Goal: Information Seeking & Learning: Find specific fact

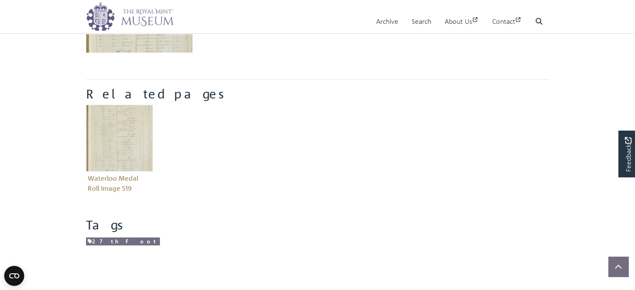
scroll to position [261, 0]
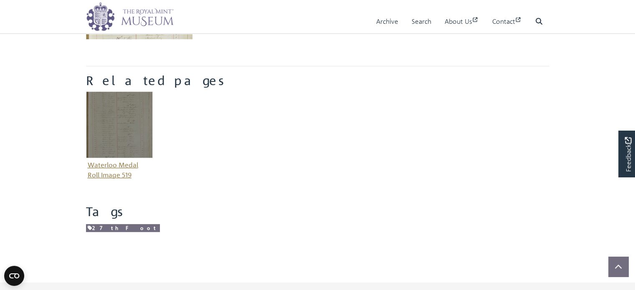
click at [109, 132] on img "Item related to this entity" at bounding box center [119, 124] width 67 height 67
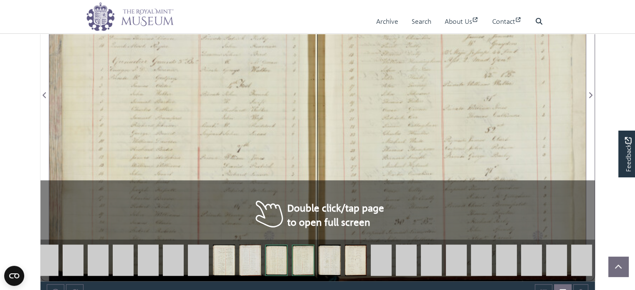
scroll to position [627, 0]
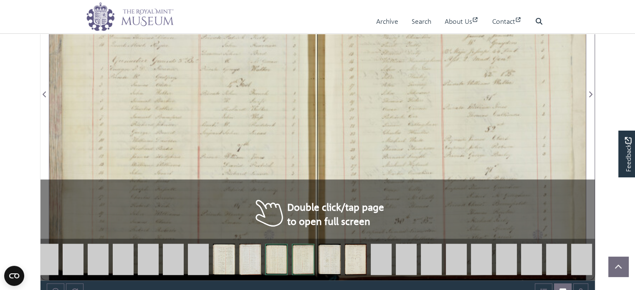
click at [258, 130] on div at bounding box center [183, 89] width 268 height 382
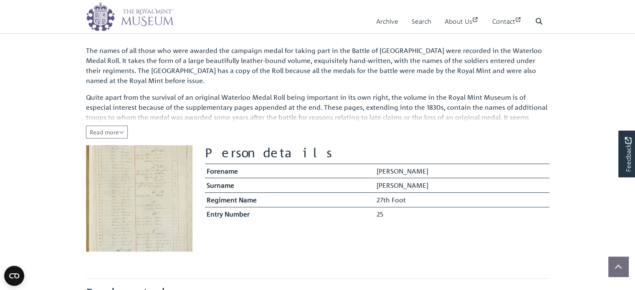
scroll to position [131, 0]
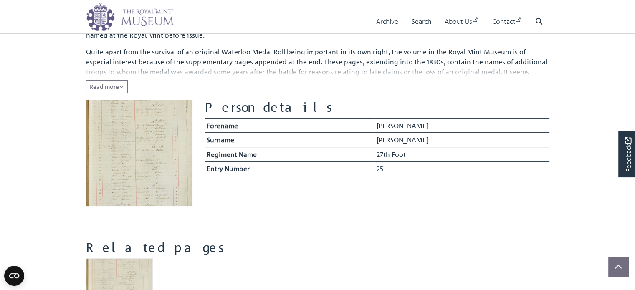
click at [137, 138] on img at bounding box center [139, 153] width 107 height 107
click at [110, 86] on span "Read more" at bounding box center [107, 87] width 34 height 8
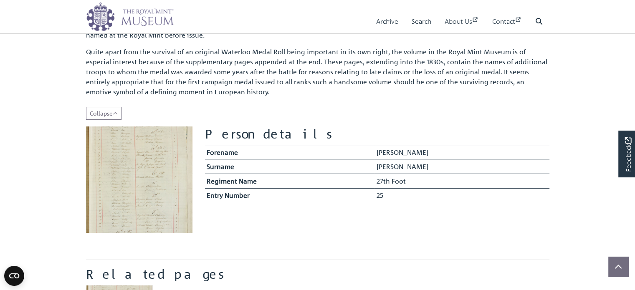
click at [136, 162] on img at bounding box center [139, 180] width 107 height 107
click at [140, 178] on img at bounding box center [139, 180] width 107 height 107
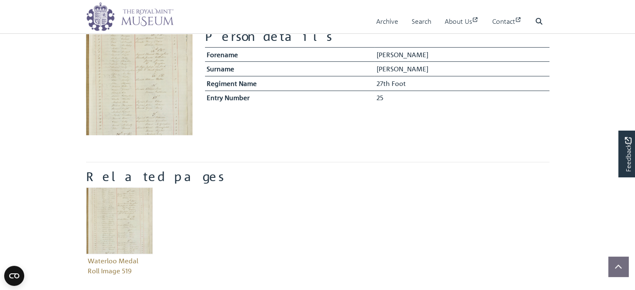
scroll to position [215, 0]
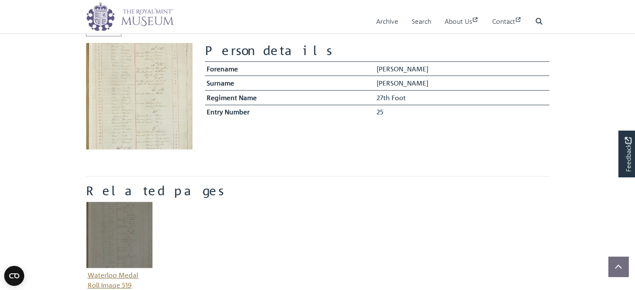
click at [125, 223] on img "Item related to this entity" at bounding box center [119, 235] width 67 height 67
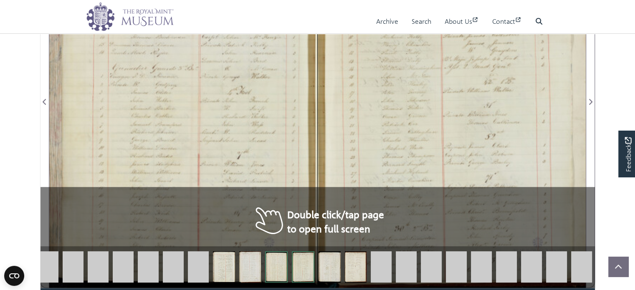
scroll to position [627, 0]
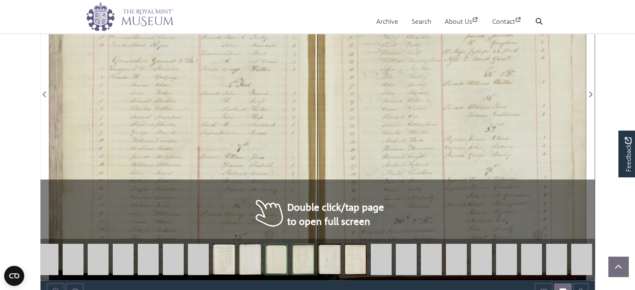
click at [276, 148] on div at bounding box center [183, 89] width 268 height 382
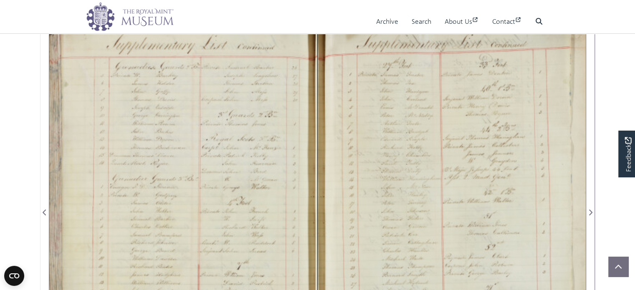
scroll to position [501, 0]
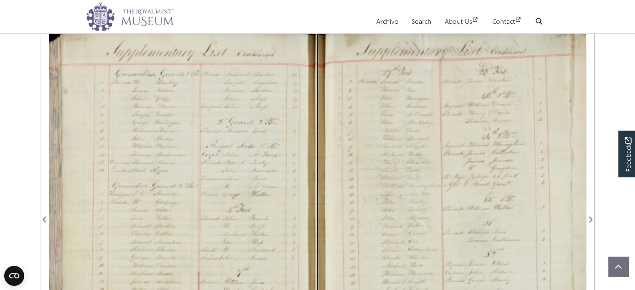
click at [99, 173] on div at bounding box center [183, 215] width 268 height 382
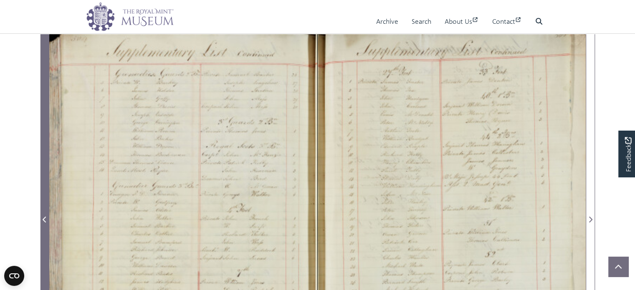
click at [45, 218] on icon "Previous Page" at bounding box center [45, 219] width 4 height 7
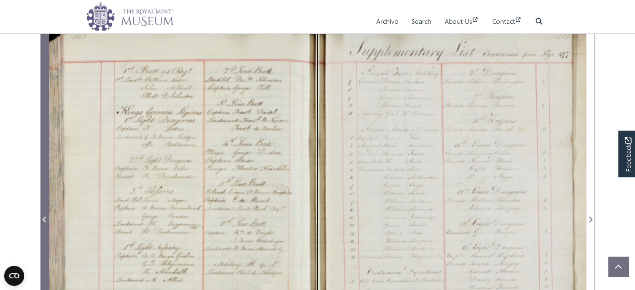
click at [45, 218] on icon "Previous Page" at bounding box center [45, 219] width 4 height 7
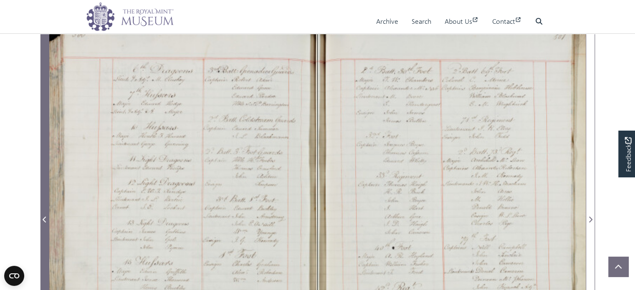
click at [45, 218] on icon "Previous Page" at bounding box center [45, 219] width 4 height 7
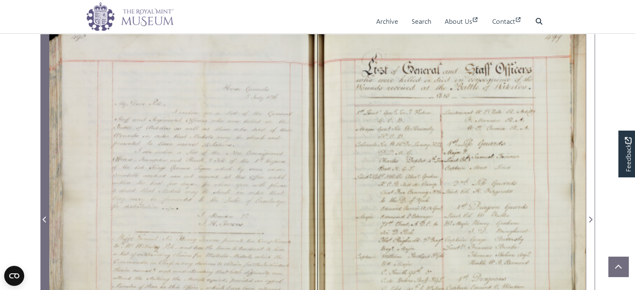
click at [45, 218] on icon "Previous Page" at bounding box center [45, 219] width 4 height 7
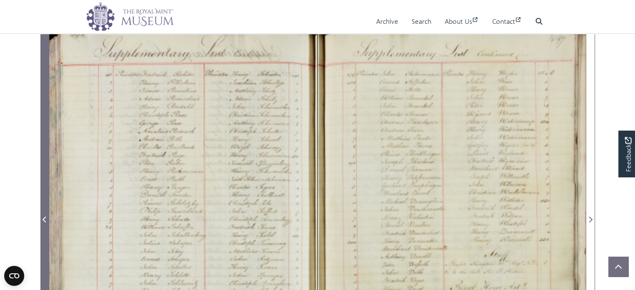
click at [45, 218] on icon "Previous Page" at bounding box center [45, 219] width 4 height 7
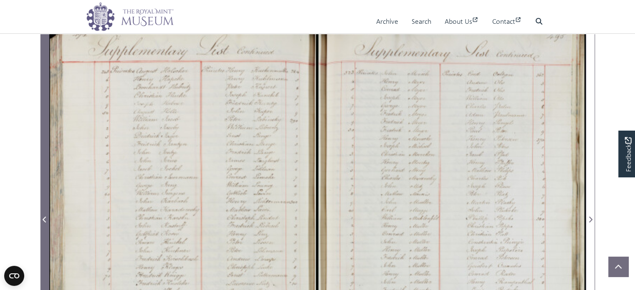
click at [45, 218] on icon "Previous Page" at bounding box center [45, 219] width 4 height 7
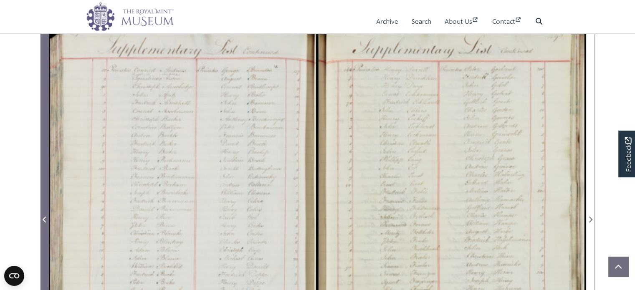
click at [45, 218] on icon "Previous Page" at bounding box center [45, 219] width 4 height 7
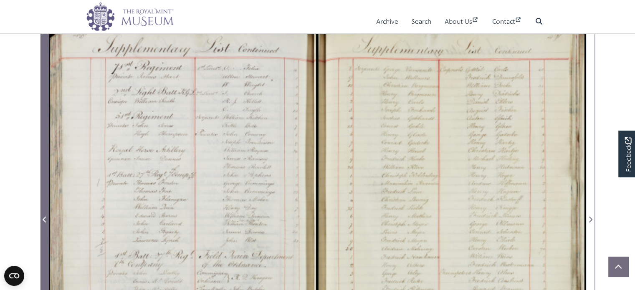
click at [45, 218] on icon "Previous Page" at bounding box center [45, 219] width 4 height 7
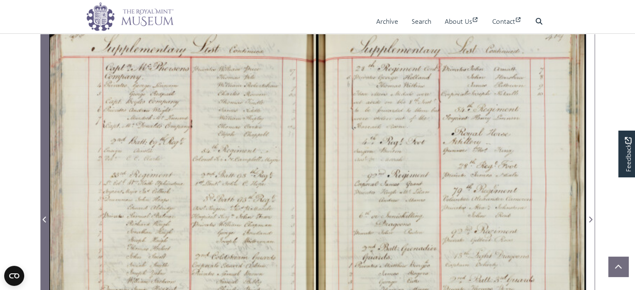
click at [45, 218] on icon "Previous Page" at bounding box center [45, 219] width 4 height 7
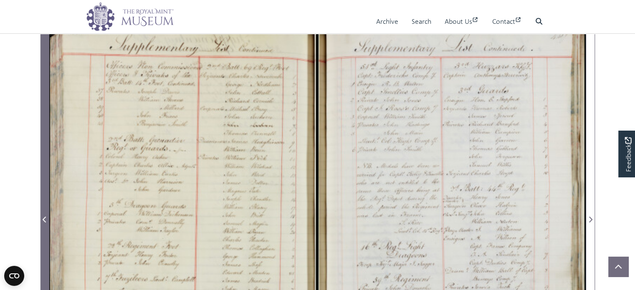
click at [45, 218] on icon "Previous Page" at bounding box center [45, 219] width 4 height 7
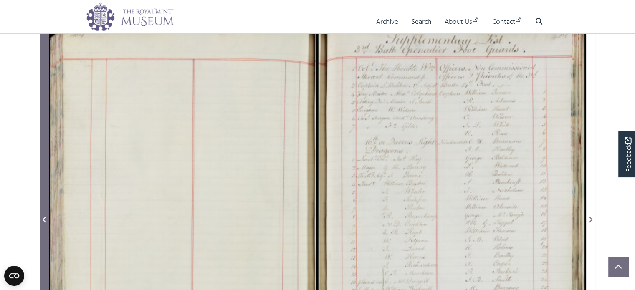
click at [45, 218] on icon "Previous Page" at bounding box center [45, 219] width 4 height 7
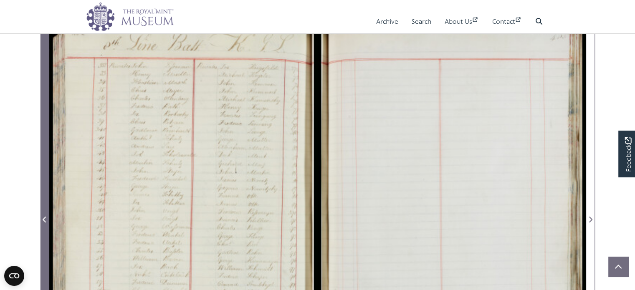
click at [45, 218] on icon "Previous Page" at bounding box center [45, 219] width 4 height 7
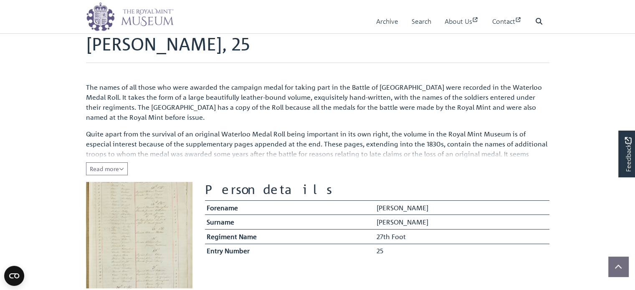
scroll to position [125, 0]
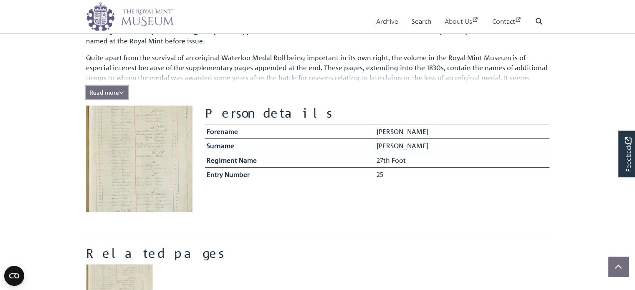
click at [117, 91] on span "Read more" at bounding box center [107, 93] width 34 height 8
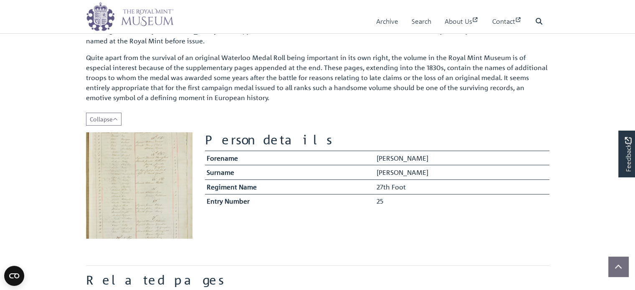
click at [146, 165] on img at bounding box center [139, 185] width 107 height 107
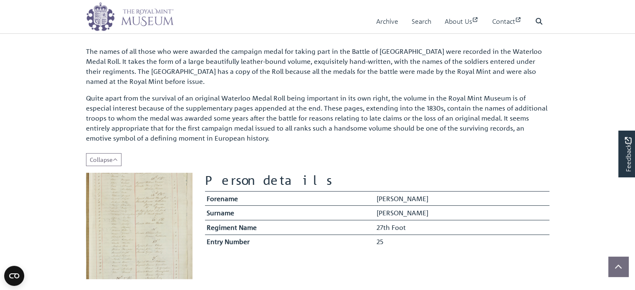
scroll to position [0, 0]
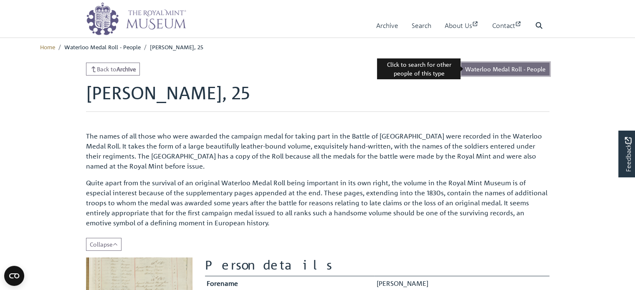
click at [491, 69] on link "Waterloo Medal Roll - People" at bounding box center [506, 69] width 88 height 13
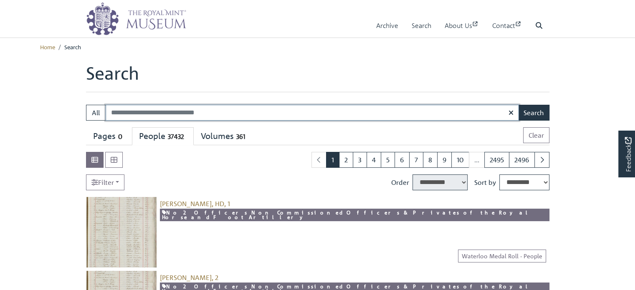
click at [170, 113] on input "Search:" at bounding box center [313, 113] width 414 height 16
type input "*******"
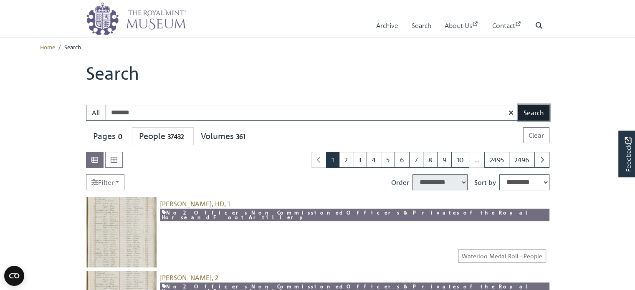
click at [543, 115] on button "Search" at bounding box center [533, 113] width 31 height 16
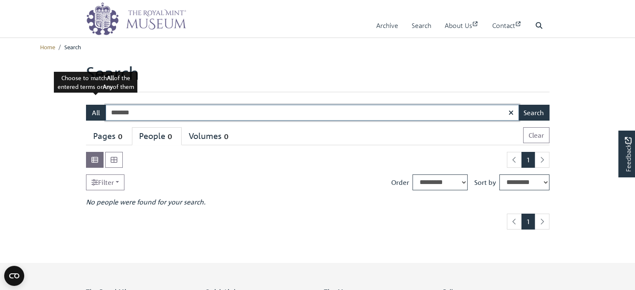
drag, startPoint x: 143, startPoint y: 114, endPoint x: 103, endPoint y: 108, distance: 40.5
click at [103, 108] on div "All ******* Search" at bounding box center [318, 113] width 464 height 16
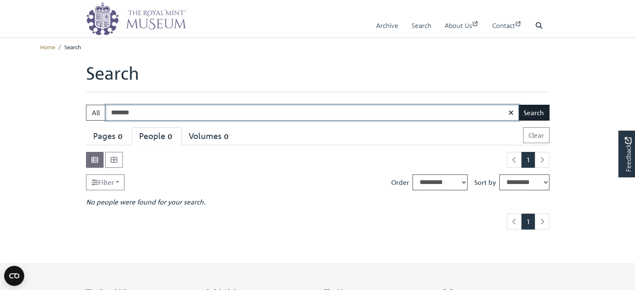
type input "*******"
click at [530, 109] on button "Search" at bounding box center [533, 113] width 31 height 16
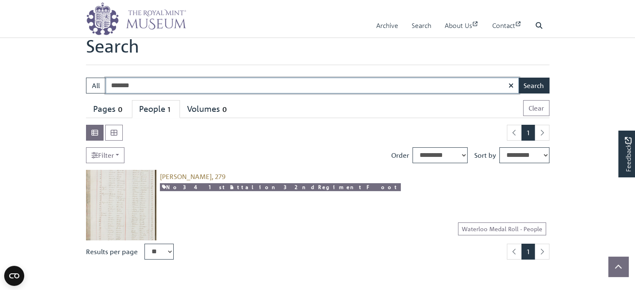
scroll to position [42, 0]
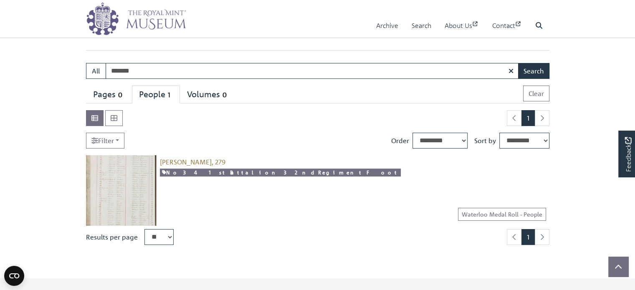
click at [121, 174] on img at bounding box center [121, 190] width 71 height 71
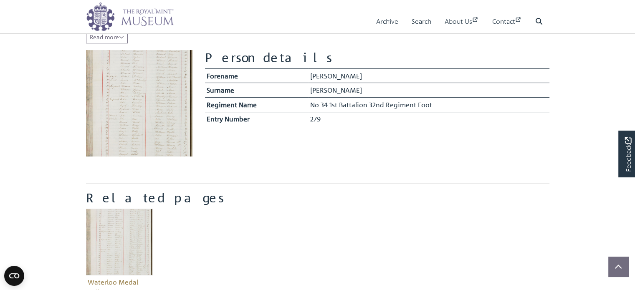
scroll to position [167, 0]
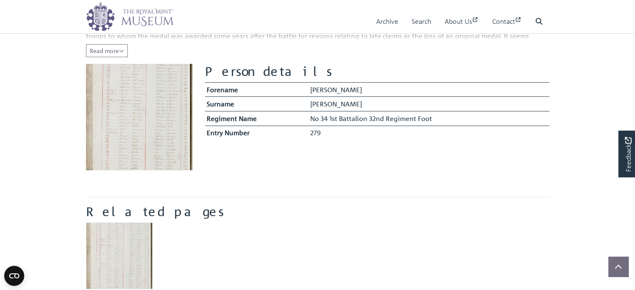
click at [144, 110] on img at bounding box center [139, 117] width 107 height 107
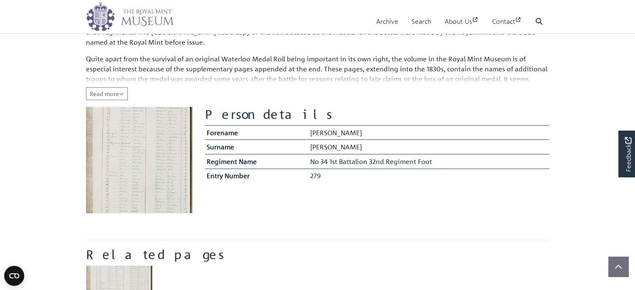
scroll to position [125, 0]
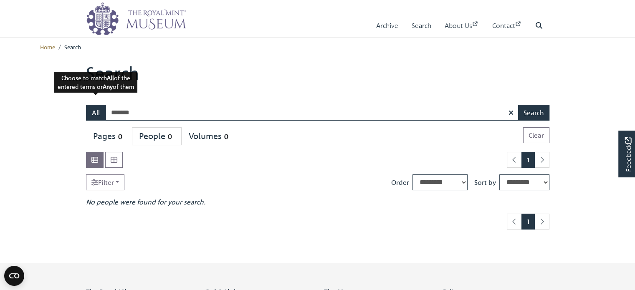
drag, startPoint x: 139, startPoint y: 115, endPoint x: 97, endPoint y: 113, distance: 41.8
click at [97, 113] on div "All ******* Search" at bounding box center [318, 113] width 464 height 16
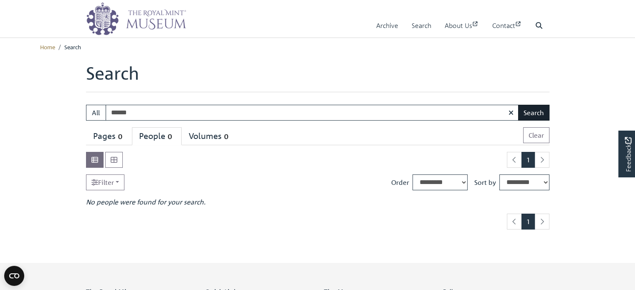
type input "******"
click at [538, 114] on button "Search" at bounding box center [533, 113] width 31 height 16
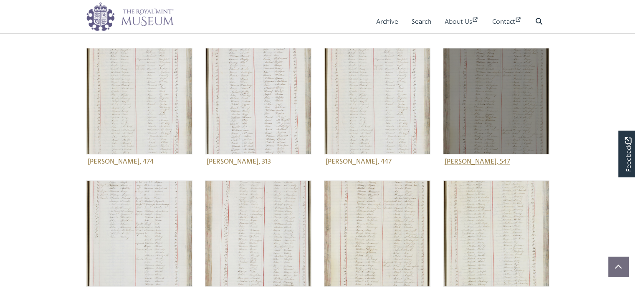
scroll to position [251, 0]
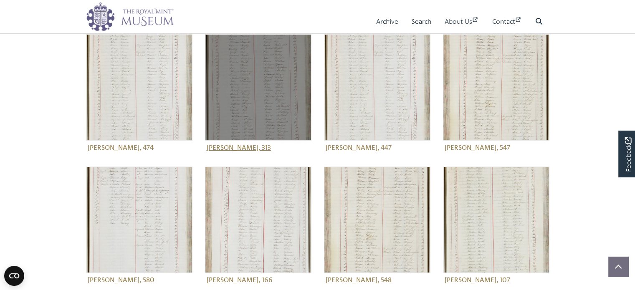
click at [261, 92] on img at bounding box center [258, 87] width 107 height 107
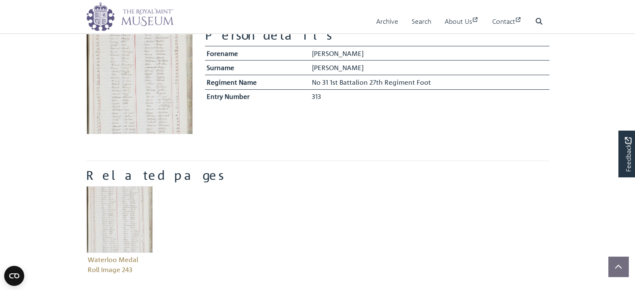
scroll to position [209, 0]
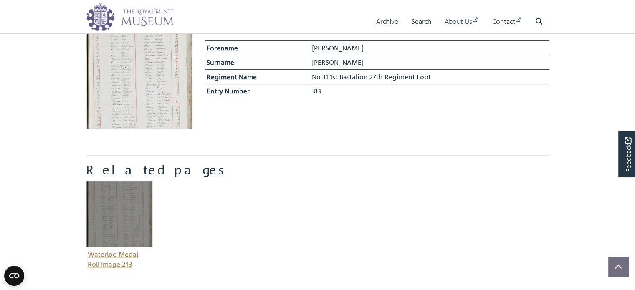
click at [125, 210] on img "Item related to this entity" at bounding box center [119, 214] width 67 height 67
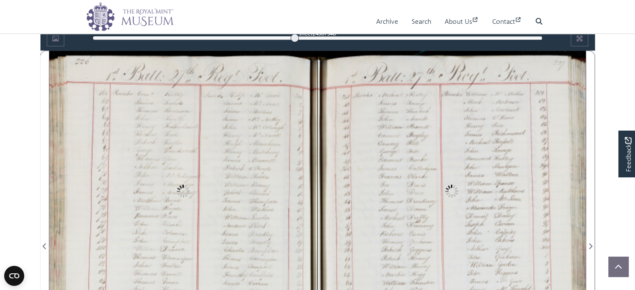
scroll to position [585, 0]
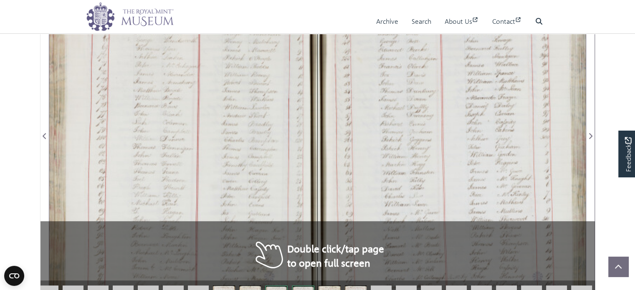
click at [288, 173] on div at bounding box center [183, 131] width 268 height 382
click at [287, 173] on div at bounding box center [183, 131] width 268 height 382
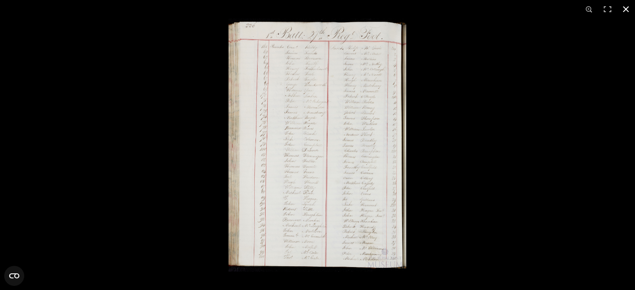
click at [594, 148] on div at bounding box center [545, 163] width 635 height 290
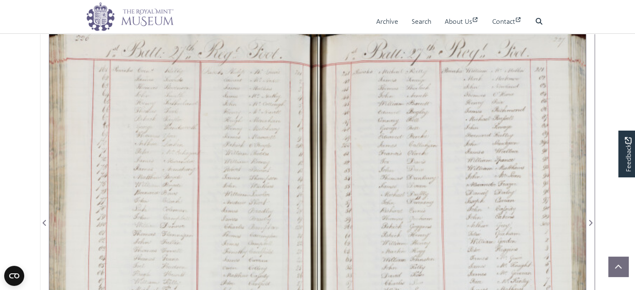
scroll to position [459, 0]
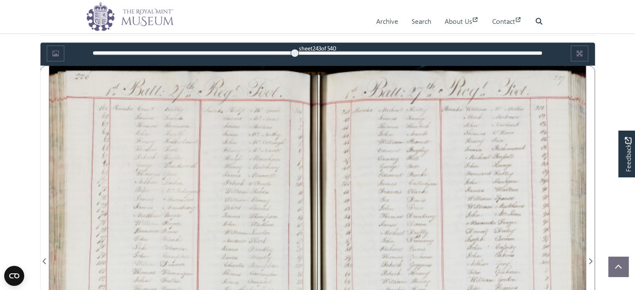
click at [150, 174] on div at bounding box center [183, 257] width 268 height 382
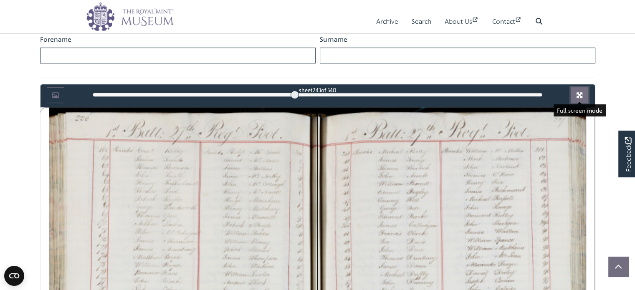
click at [580, 94] on icon "Full screen mode" at bounding box center [580, 95] width 6 height 6
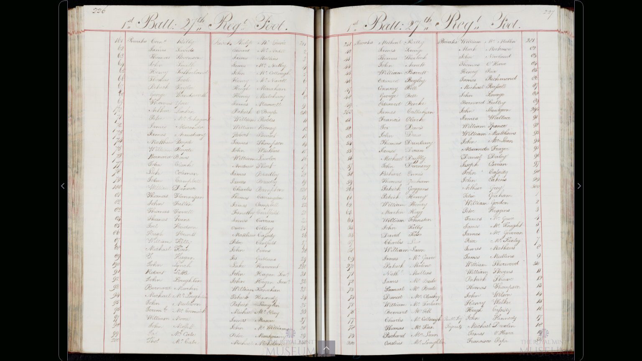
click at [510, 187] on div at bounding box center [447, 180] width 253 height 361
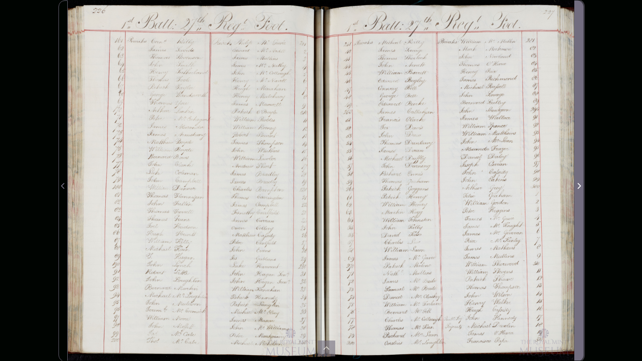
click at [578, 185] on icon "Next Page" at bounding box center [578, 186] width 4 height 7
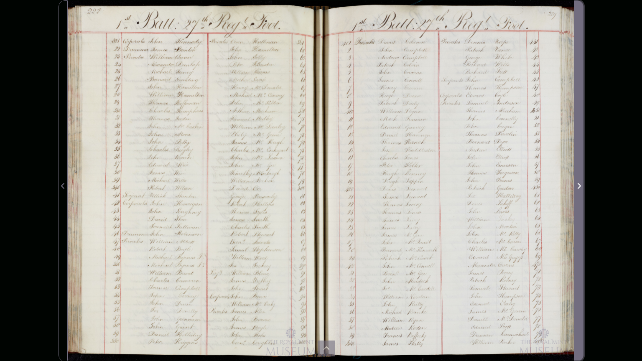
click at [578, 185] on icon "Next Page" at bounding box center [578, 186] width 4 height 7
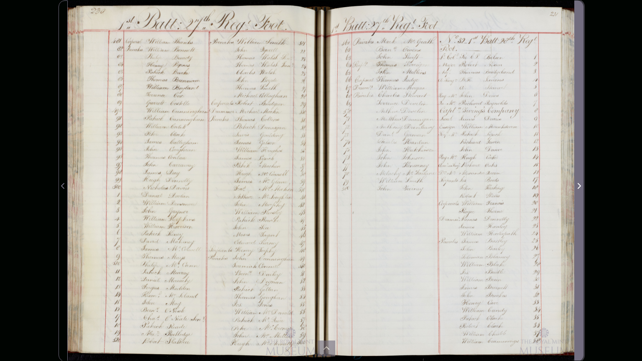
click at [578, 185] on icon "Next Page" at bounding box center [578, 186] width 4 height 7
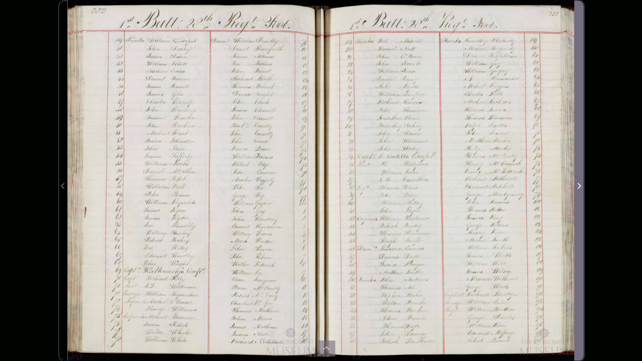
click at [578, 185] on icon "Next Page" at bounding box center [578, 186] width 4 height 7
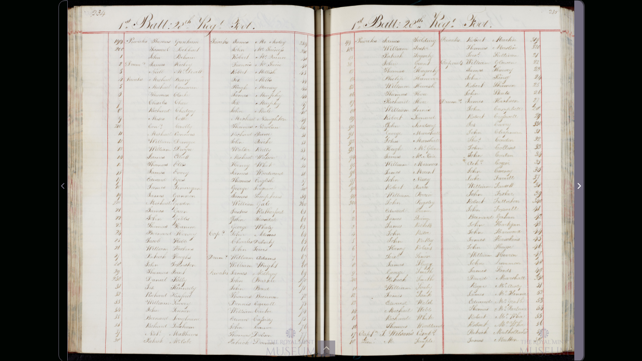
click at [578, 185] on icon "Next Page" at bounding box center [578, 186] width 4 height 7
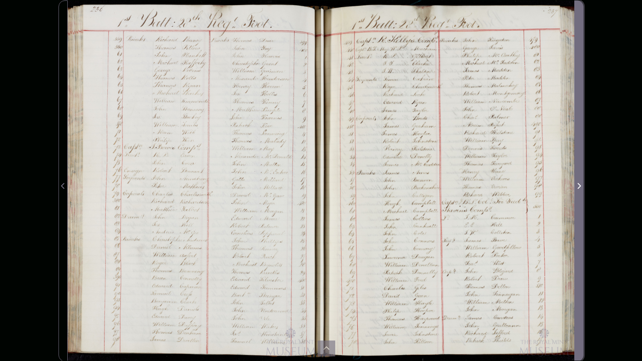
click at [578, 185] on icon "Next Page" at bounding box center [578, 186] width 4 height 7
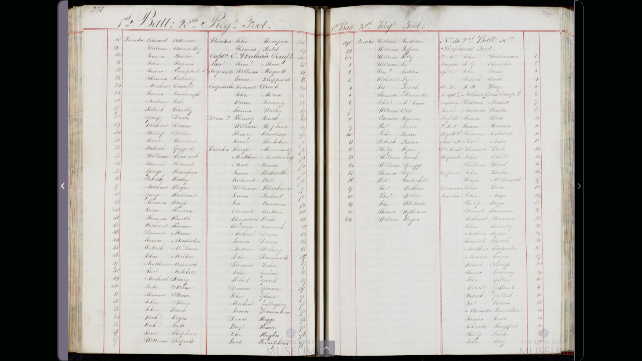
click at [63, 185] on icon "Previous Page" at bounding box center [63, 186] width 4 height 7
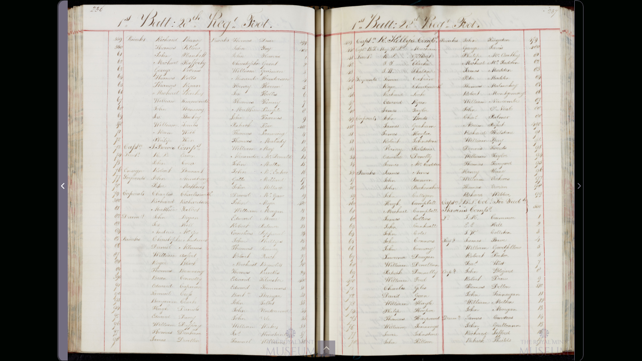
click at [63, 185] on icon "Previous Page" at bounding box center [63, 186] width 4 height 7
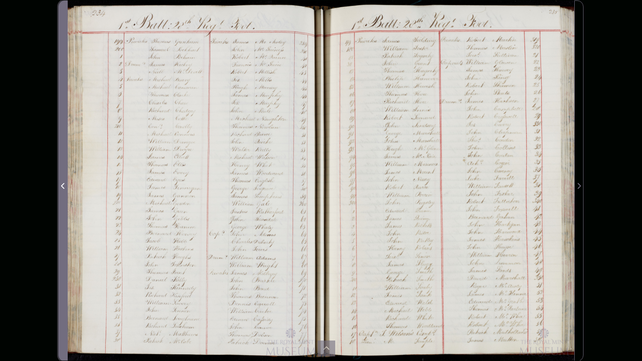
click at [63, 185] on icon "Previous Page" at bounding box center [63, 186] width 4 height 7
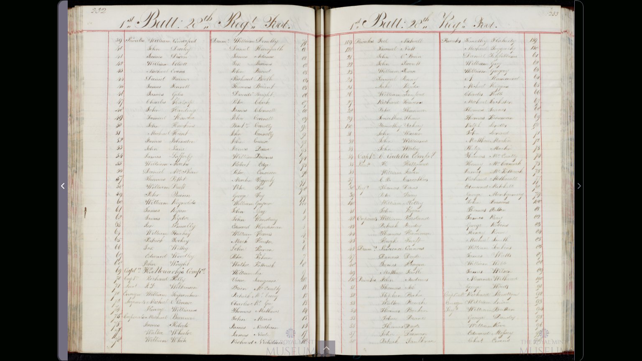
click at [63, 185] on icon "Previous Page" at bounding box center [63, 186] width 4 height 7
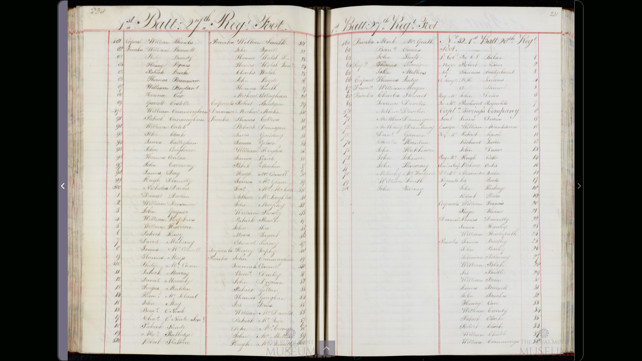
click at [63, 185] on icon "Previous Page" at bounding box center [63, 186] width 4 height 7
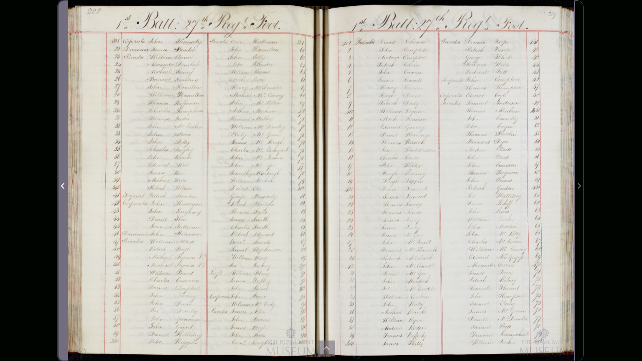
click at [63, 185] on icon "Previous Page" at bounding box center [63, 186] width 4 height 7
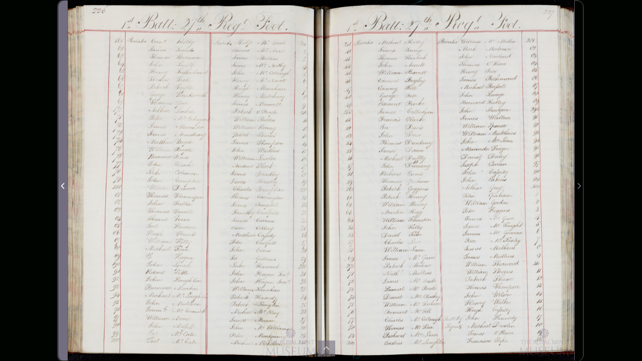
click at [63, 185] on icon "Previous Page" at bounding box center [63, 186] width 4 height 7
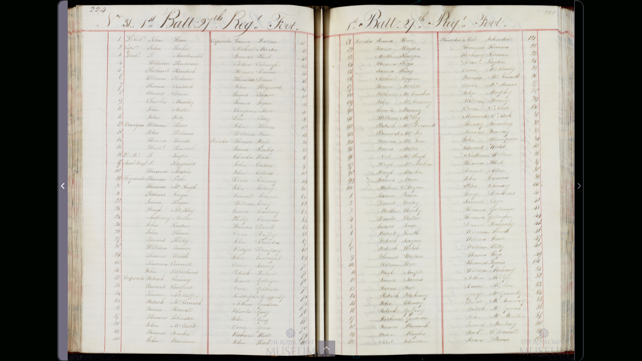
click at [63, 185] on icon "Previous Page" at bounding box center [63, 186] width 4 height 7
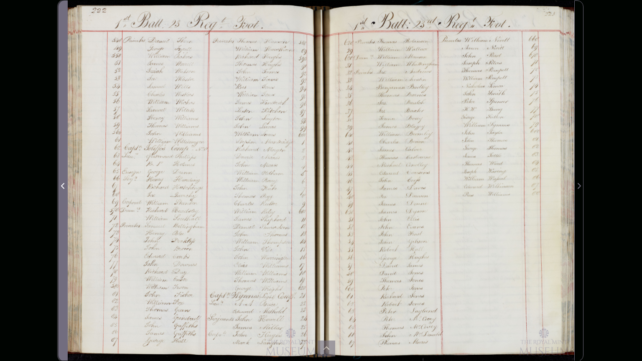
click at [63, 185] on icon "Previous Page" at bounding box center [63, 186] width 4 height 7
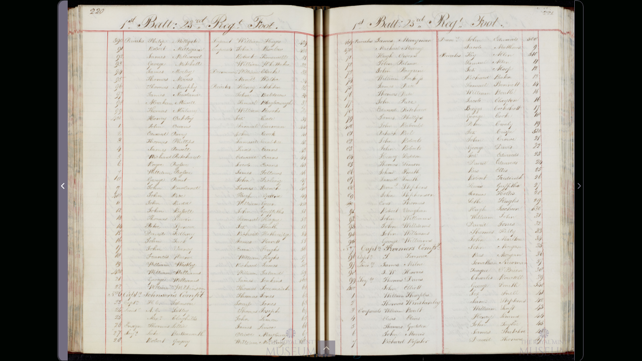
click at [63, 185] on icon "Previous Page" at bounding box center [63, 186] width 4 height 7
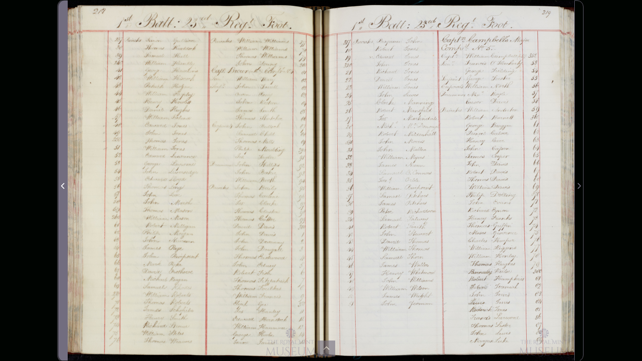
click at [63, 185] on icon "Previous Page" at bounding box center [63, 186] width 4 height 7
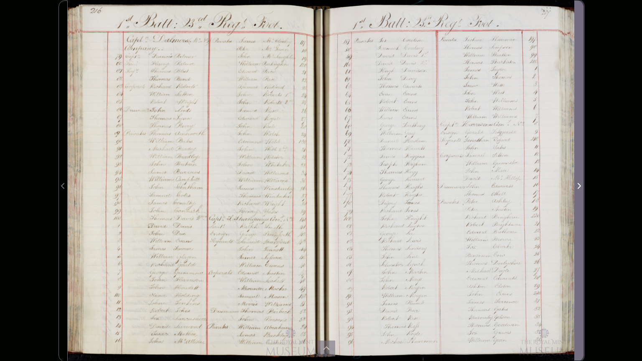
click at [579, 184] on icon "Next Page" at bounding box center [578, 186] width 4 height 7
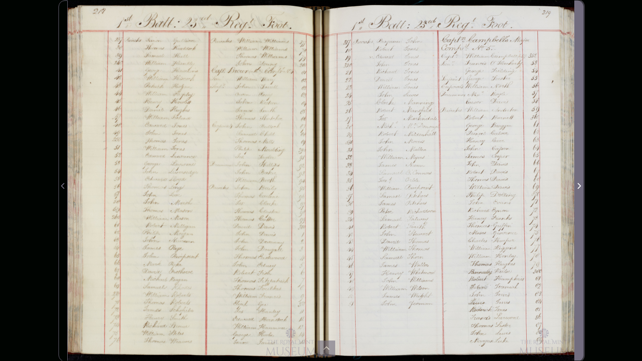
click at [577, 185] on icon "Next Page" at bounding box center [578, 186] width 4 height 7
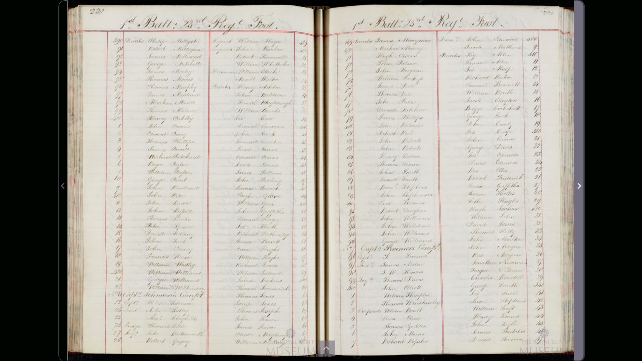
click at [577, 185] on icon "Next Page" at bounding box center [578, 186] width 4 height 7
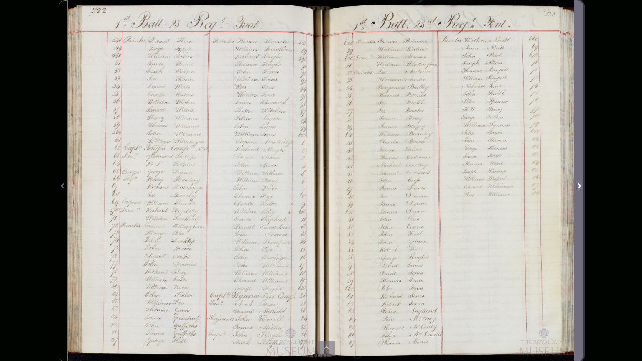
click at [577, 185] on icon "Next Page" at bounding box center [578, 186] width 4 height 7
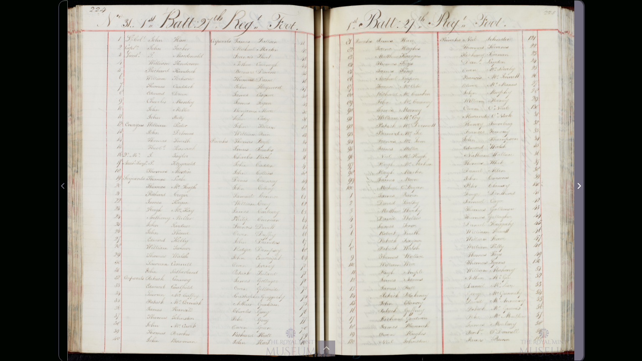
click at [577, 185] on icon "Next Page" at bounding box center [578, 186] width 4 height 7
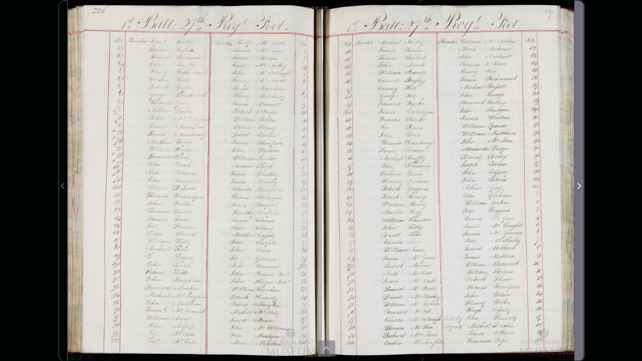
click at [576, 185] on icon "Next Page" at bounding box center [578, 186] width 4 height 7
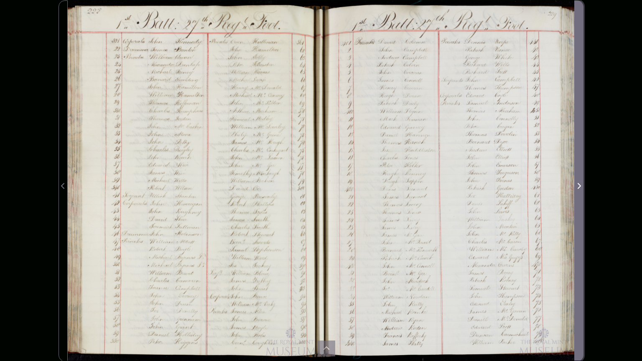
click at [576, 185] on icon "Next Page" at bounding box center [578, 186] width 4 height 7
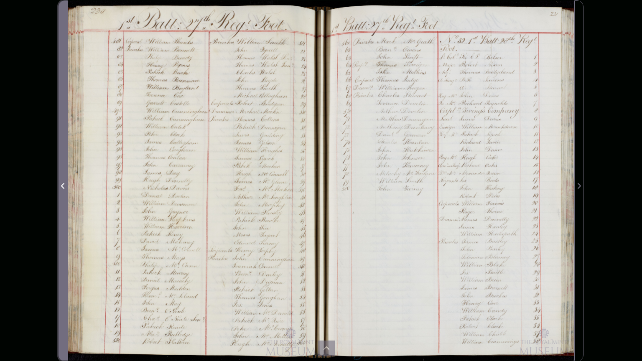
click at [62, 183] on icon "Previous Page" at bounding box center [63, 186] width 4 height 7
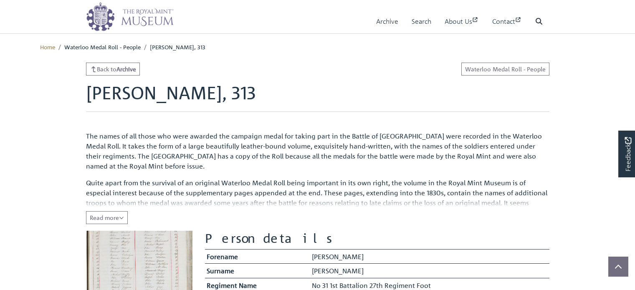
scroll to position [209, 0]
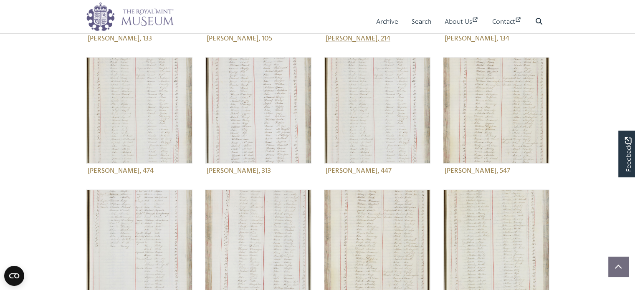
scroll to position [251, 0]
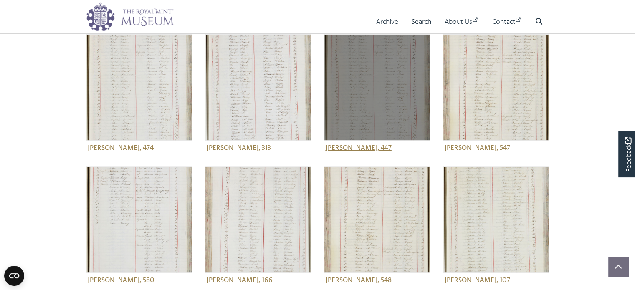
click at [378, 147] on figure "[PERSON_NAME], 447" at bounding box center [377, 94] width 107 height 120
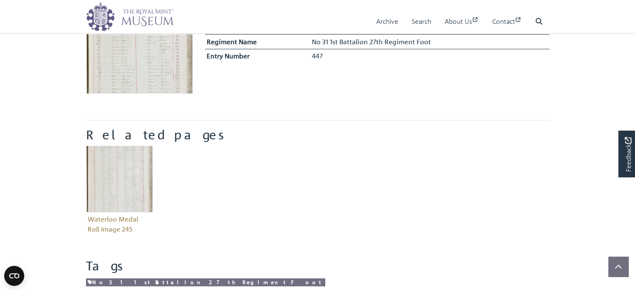
scroll to position [251, 0]
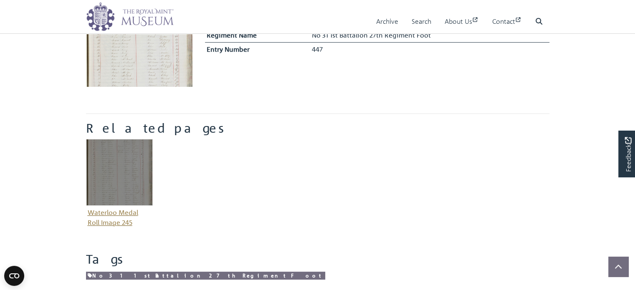
click at [117, 168] on img "Item related to this entity" at bounding box center [119, 172] width 67 height 67
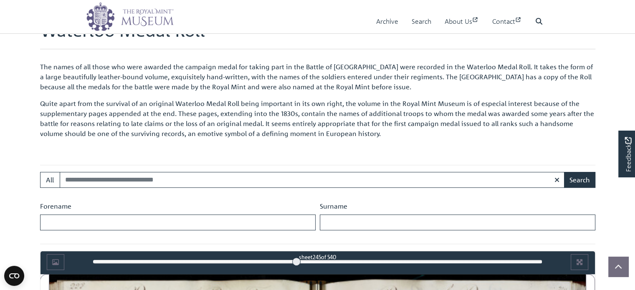
scroll to position [459, 0]
